Goal: Task Accomplishment & Management: Use online tool/utility

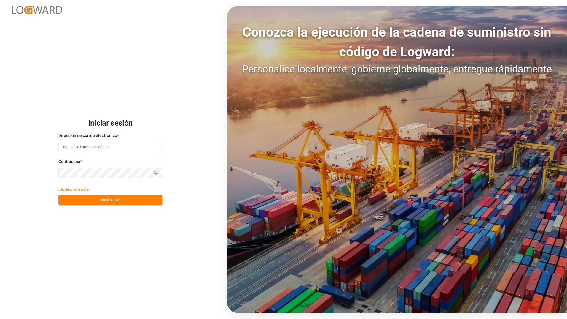
type input "[PERSON_NAME][EMAIL_ADDRESS][DOMAIN_NAME]"
click at [98, 202] on button "Inicia sesión" at bounding box center [110, 200] width 104 height 10
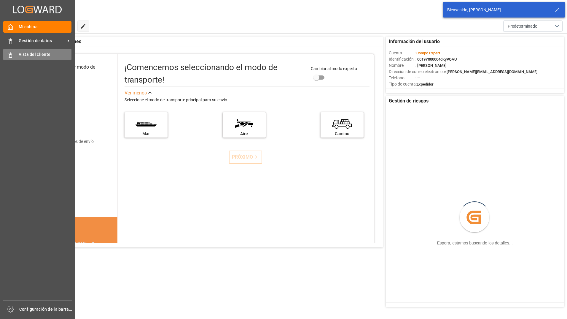
click at [11, 50] on div "Vista del cliente Vista del cliente" at bounding box center [37, 55] width 68 height 12
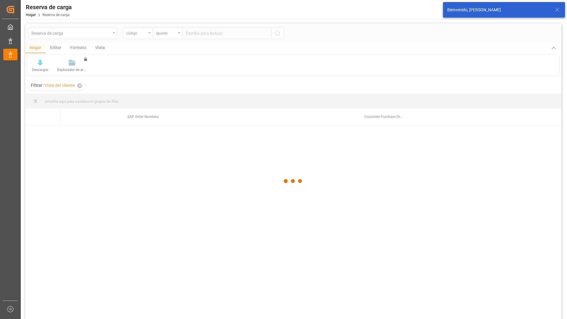
click at [558, 8] on icon at bounding box center [557, 9] width 7 height 7
